Goal: Information Seeking & Learning: Learn about a topic

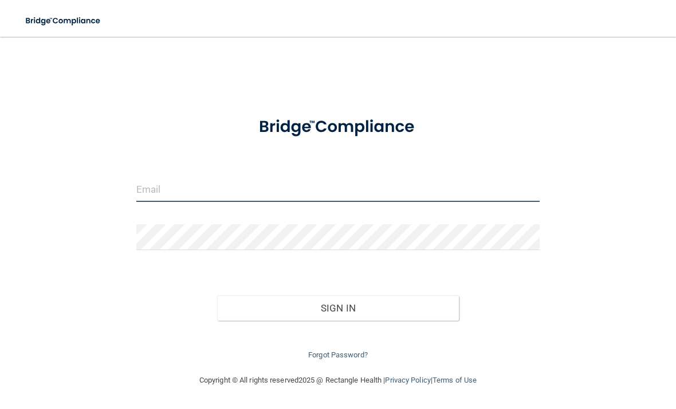
click at [168, 179] on input "email" at bounding box center [337, 189] width 403 height 26
click at [203, 187] on input "email" at bounding box center [337, 189] width 403 height 26
type input "[EMAIL_ADDRESS][DOMAIN_NAME]"
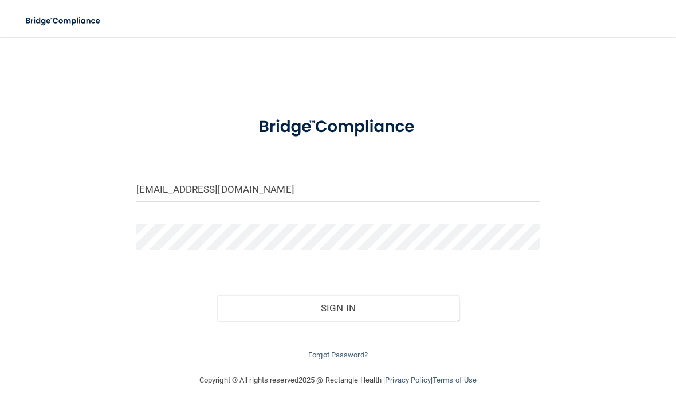
click at [394, 313] on button "Sign In" at bounding box center [338, 307] width 242 height 25
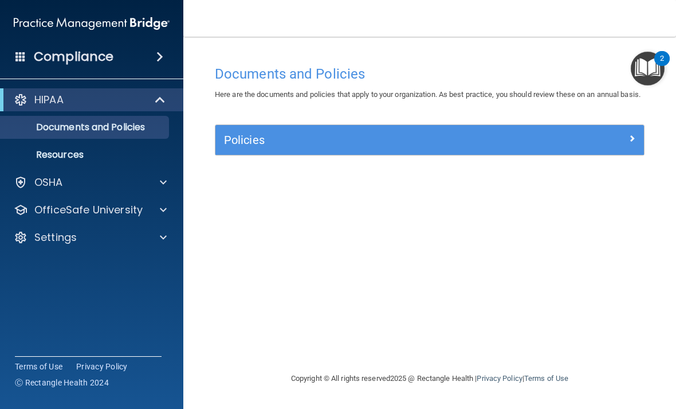
click at [59, 215] on p "OfficeSafe University" at bounding box center [88, 210] width 108 height 14
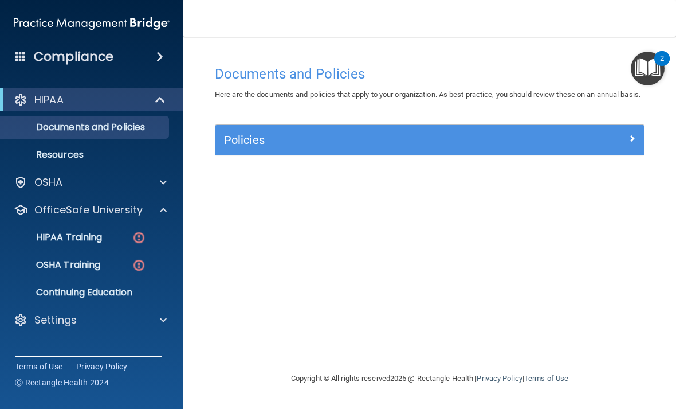
click at [69, 242] on p "HIPAA Training" at bounding box center [54, 237] width 95 height 11
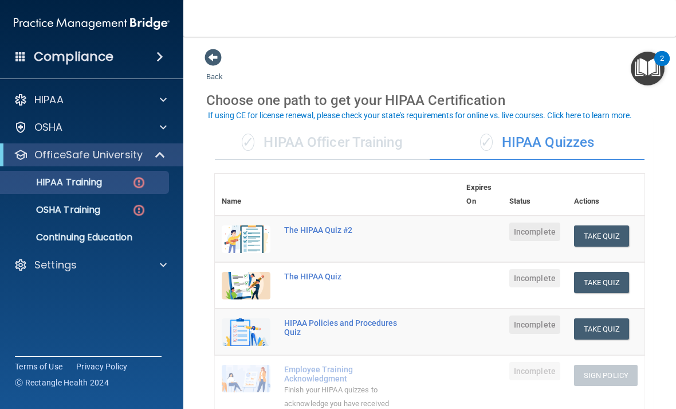
click at [333, 146] on div "✓ HIPAA Officer Training" at bounding box center [322, 143] width 215 height 34
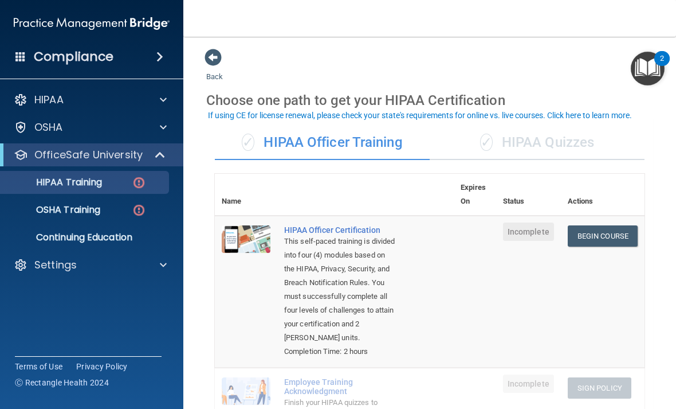
click at [452, 304] on td "HIPAA Officer Certification This self-paced training is divided into four (4) m…" at bounding box center [365, 291] width 177 height 152
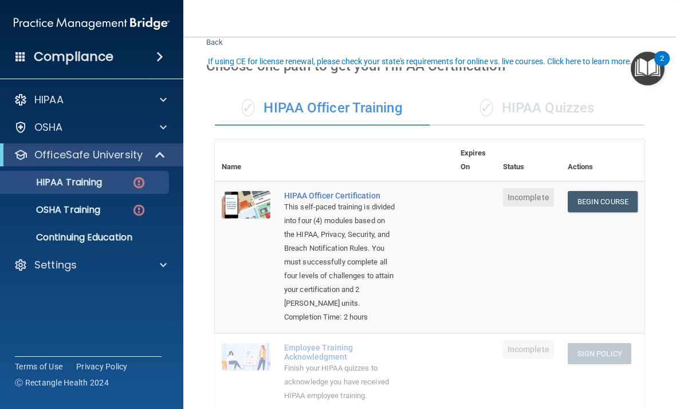
scroll to position [25, 0]
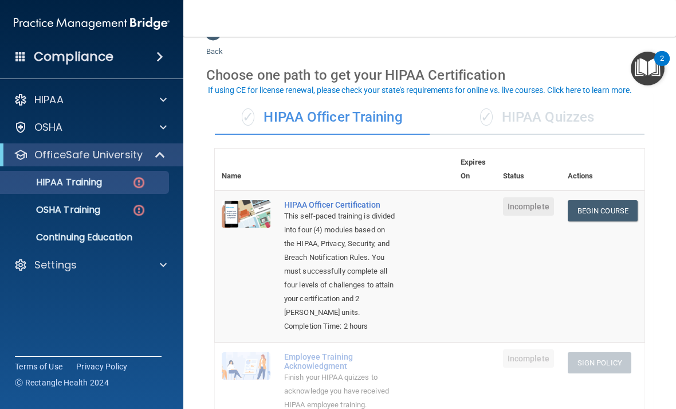
click at [569, 115] on div "✓ HIPAA Quizzes" at bounding box center [537, 117] width 215 height 34
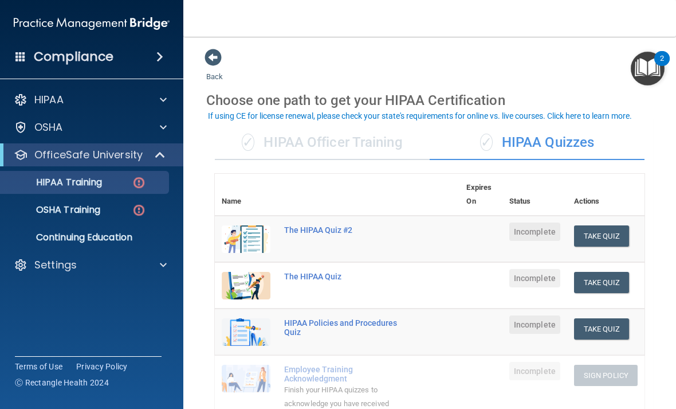
scroll to position [0, 0]
click at [359, 136] on div "✓ HIPAA Officer Training" at bounding box center [322, 143] width 215 height 34
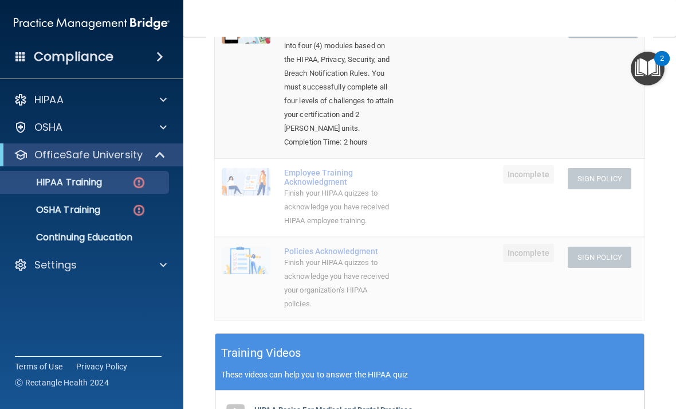
scroll to position [212, 0]
